Goal: Navigation & Orientation: Find specific page/section

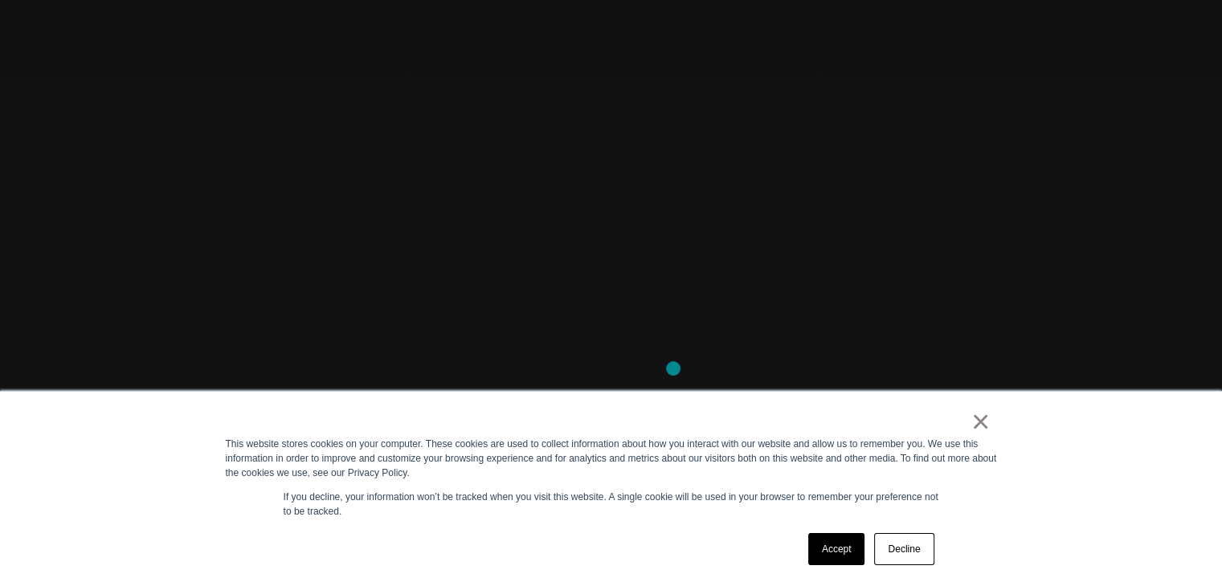
scroll to position [116, 0]
click at [971, 424] on link "×" at bounding box center [980, 422] width 19 height 14
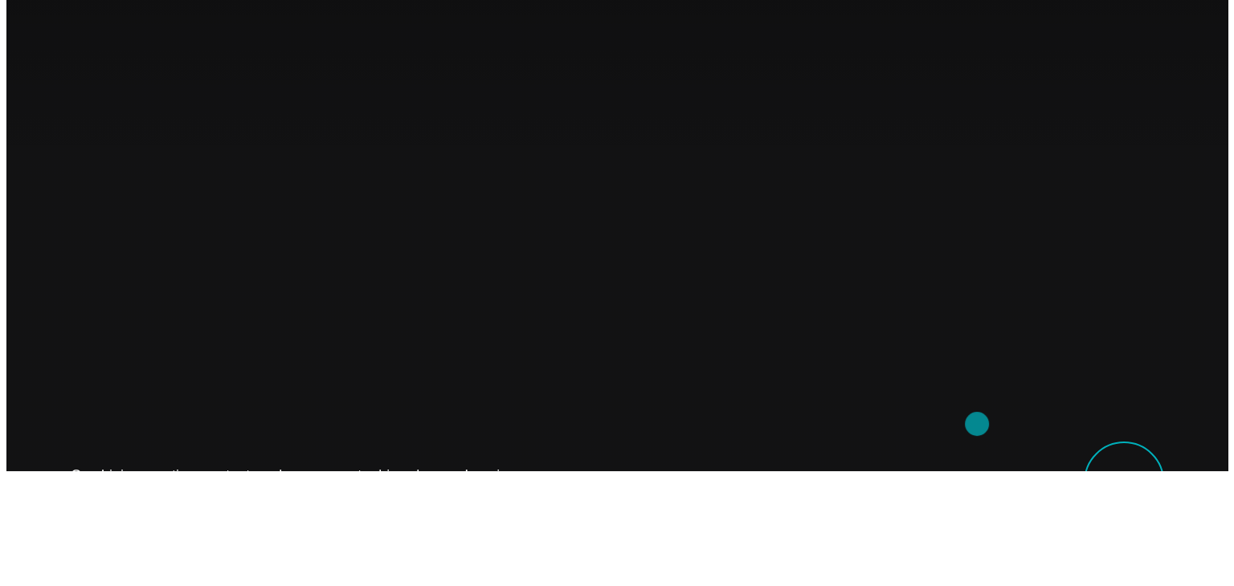
scroll to position [0, 0]
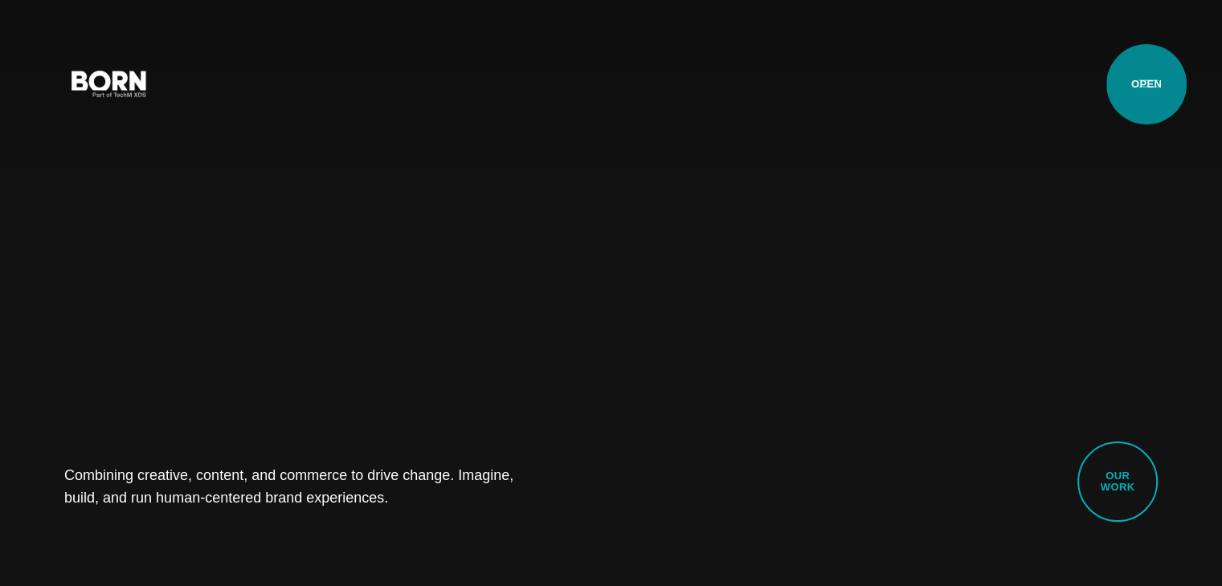
click at [1146, 84] on button "Primary Menu" at bounding box center [1148, 83] width 39 height 34
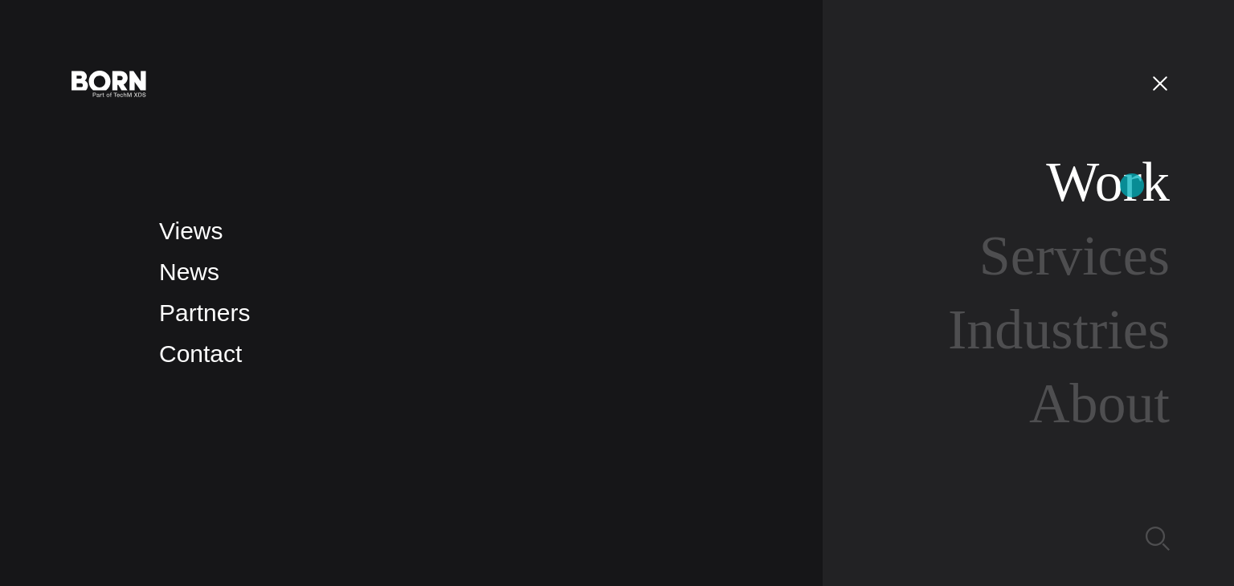
click at [1132, 186] on link "Work" at bounding box center [1108, 182] width 124 height 62
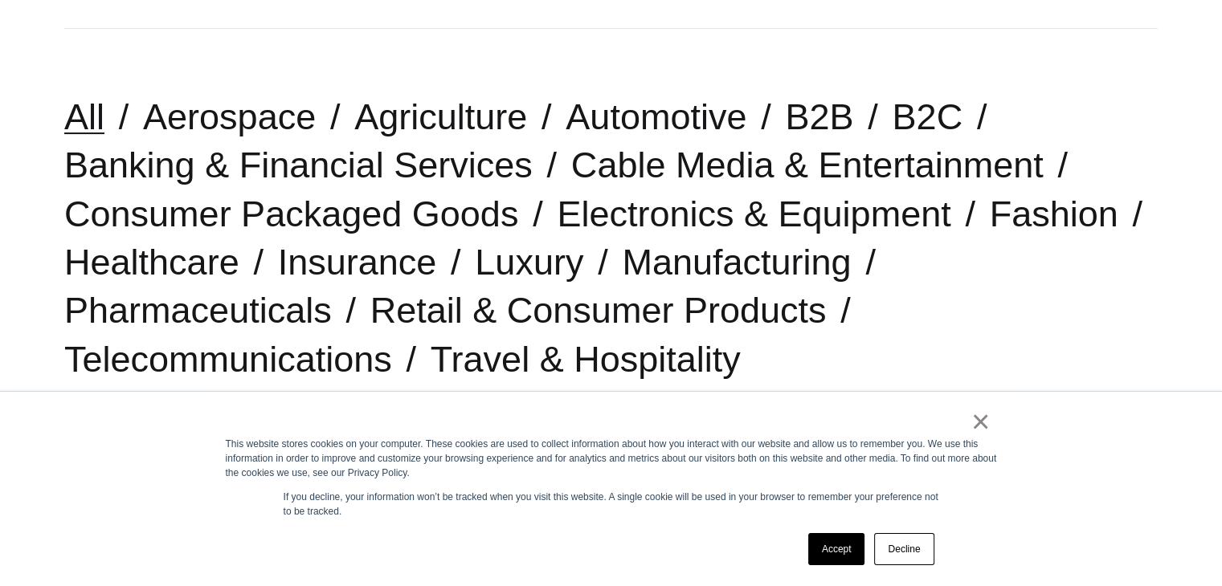
scroll to position [402, 0]
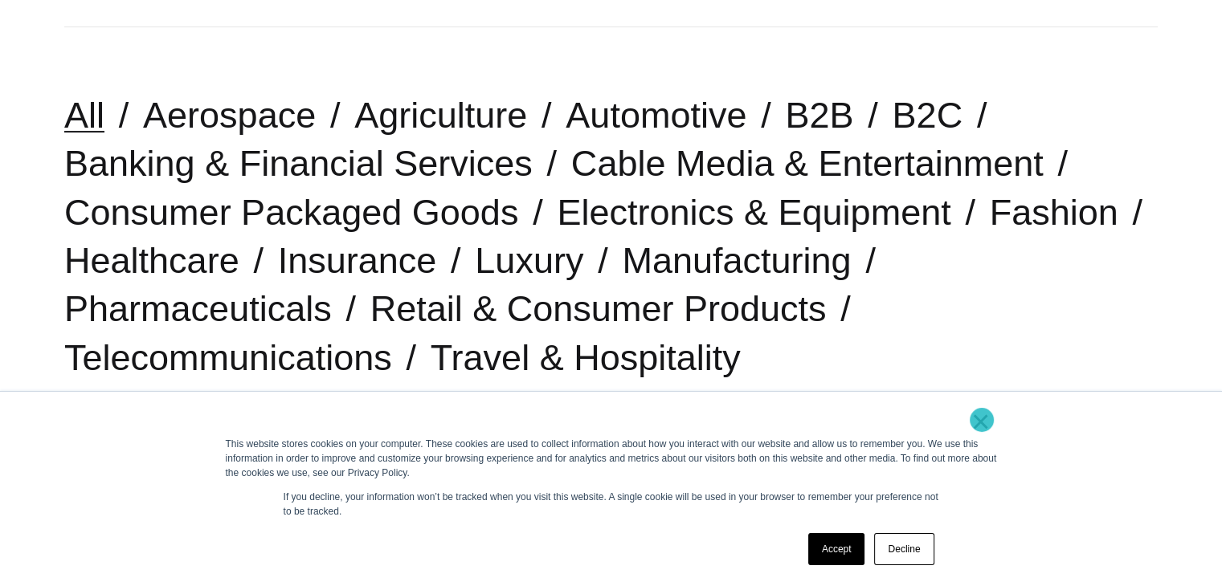
click at [982, 420] on link "×" at bounding box center [980, 422] width 19 height 14
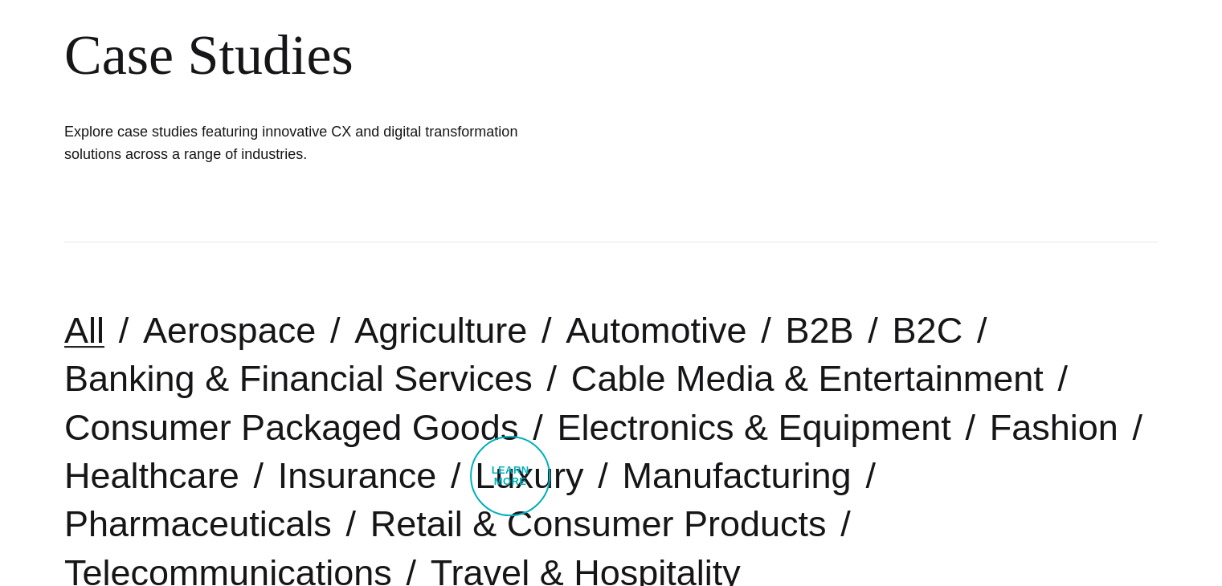
scroll to position [0, 0]
